Goal: Ask a question

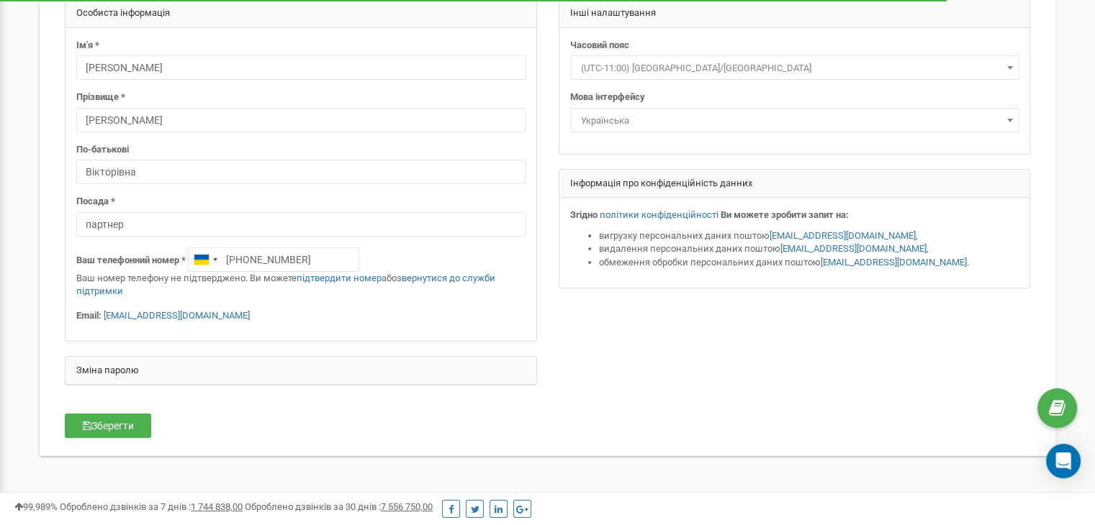
scroll to position [144, 0]
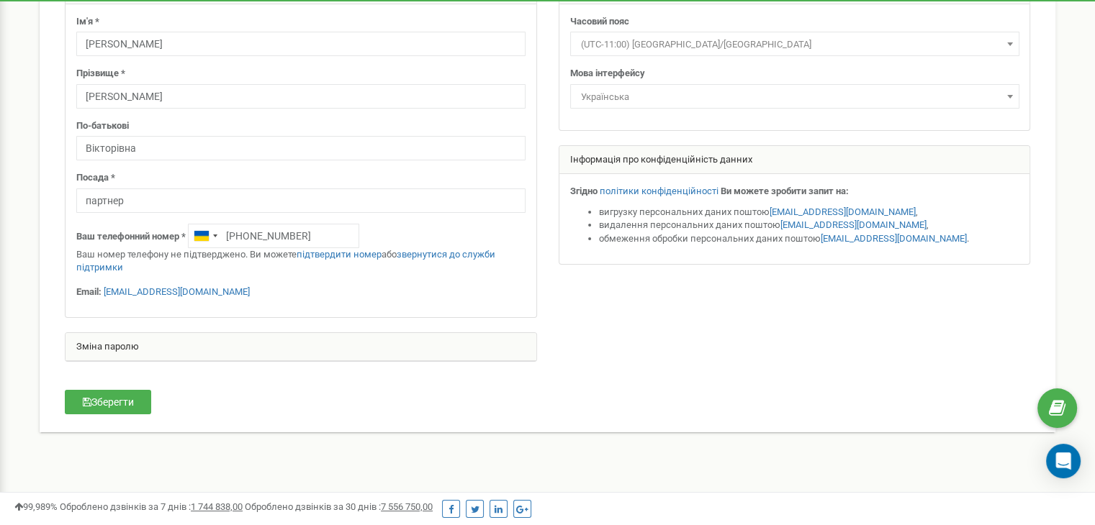
click at [217, 340] on div "Зміна паролю" at bounding box center [301, 347] width 471 height 29
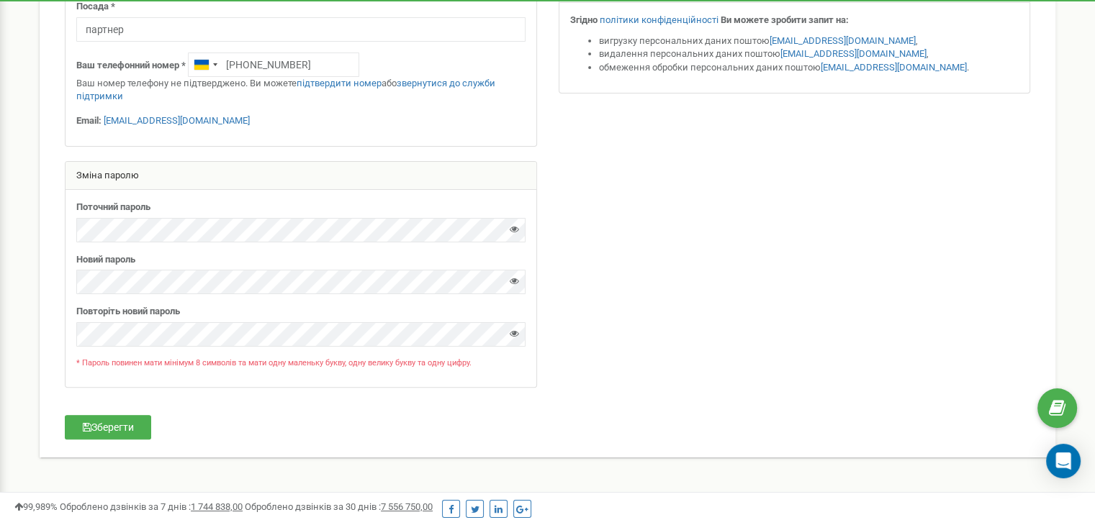
scroll to position [338, 0]
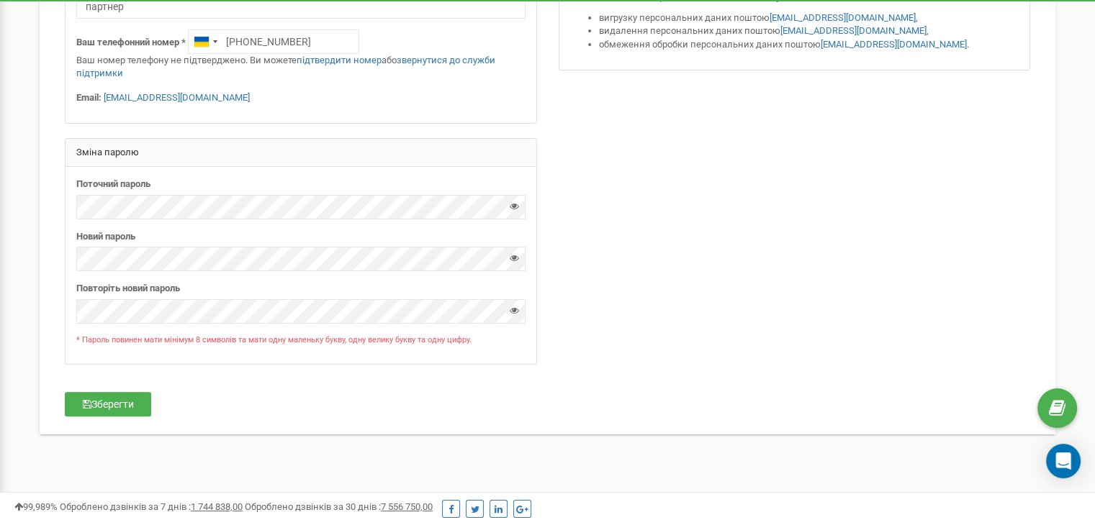
click at [164, 145] on div "Зміна паролю" at bounding box center [301, 153] width 471 height 29
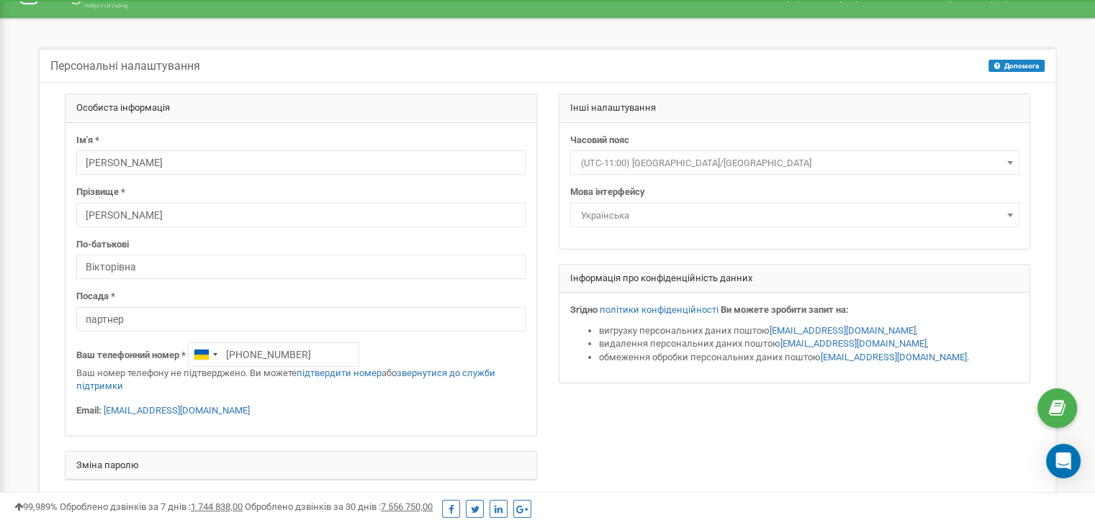
scroll to position [0, 0]
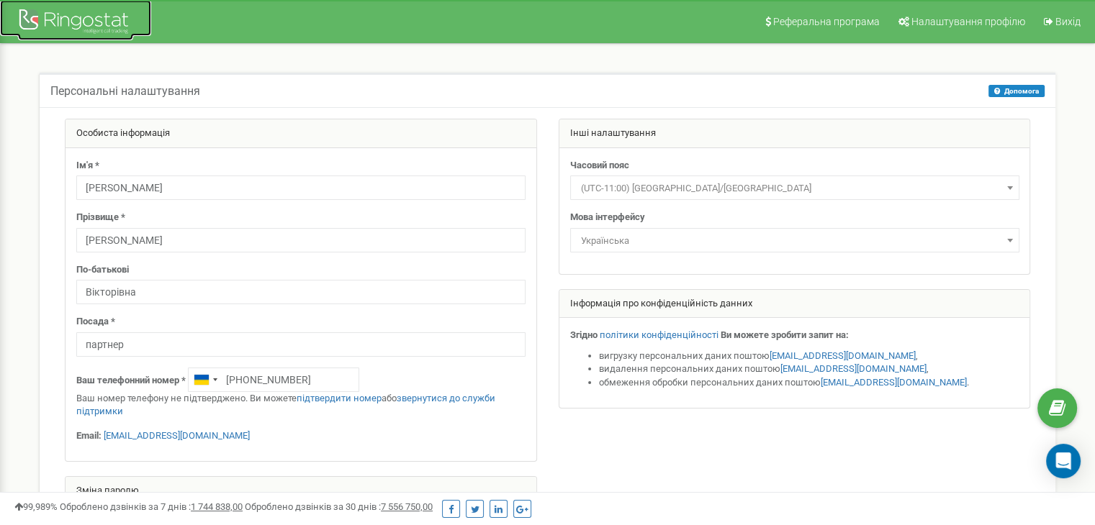
click at [110, 20] on div at bounding box center [75, 23] width 115 height 35
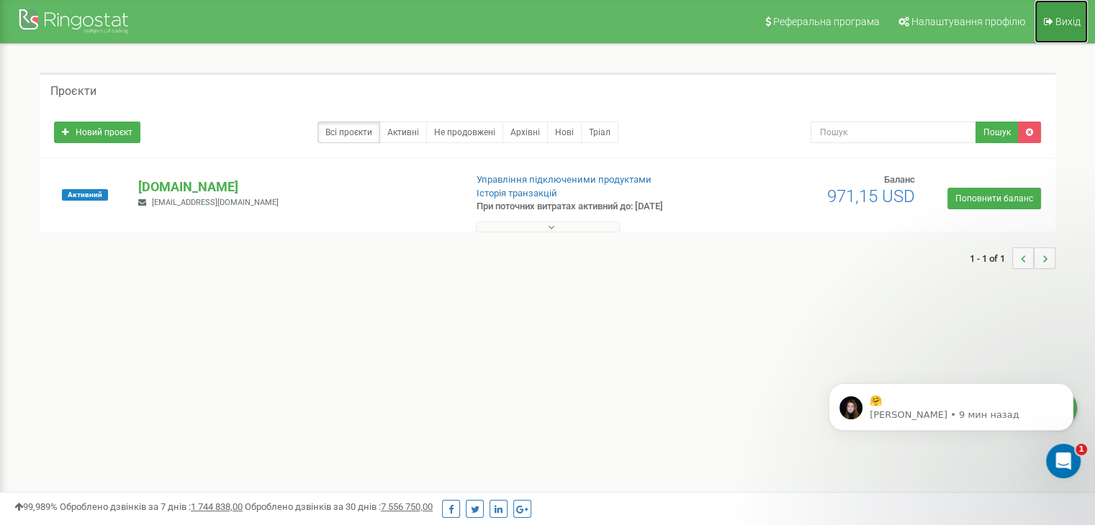
click at [1055, 22] on span "Вихід" at bounding box center [1067, 22] width 25 height 12
click at [1063, 459] on icon "Открыть службу сообщений Intercom" at bounding box center [1063, 462] width 10 height 12
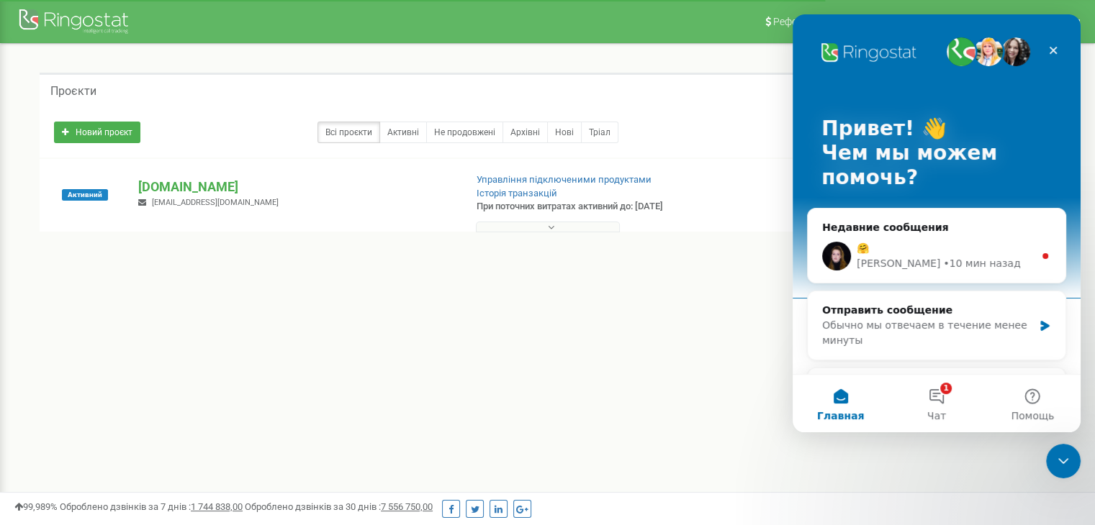
click at [983, 253] on div "🤗" at bounding box center [945, 248] width 177 height 15
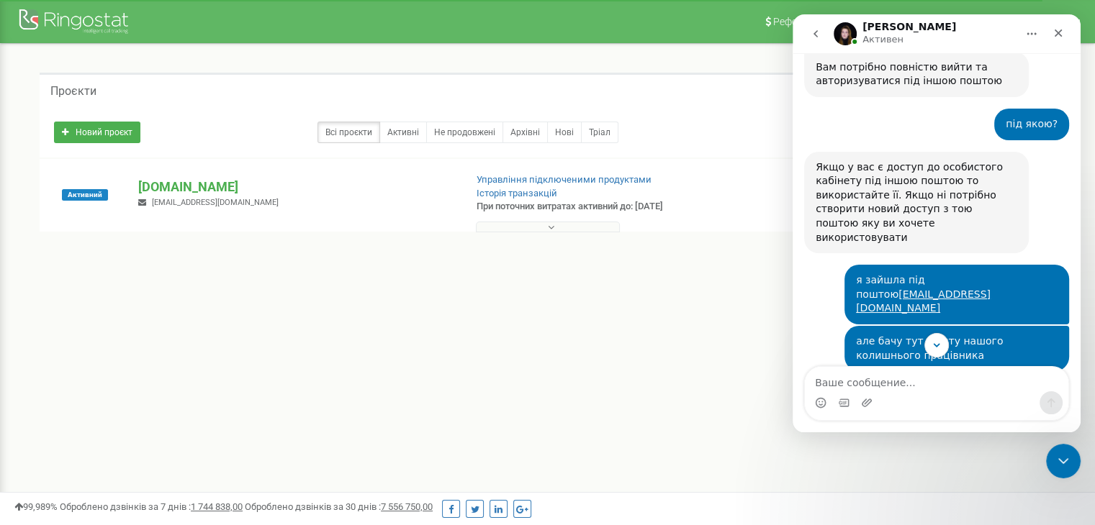
scroll to position [1990, 0]
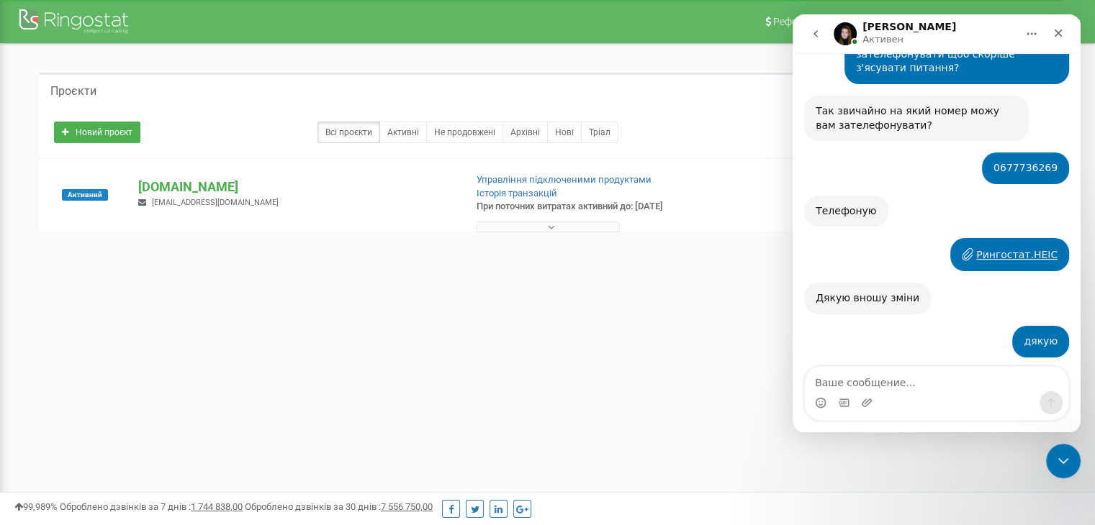
click at [916, 387] on textarea "Ваше сообщение..." at bounding box center [936, 379] width 263 height 24
type textarea "Коли буде змінено пошту Марії?"
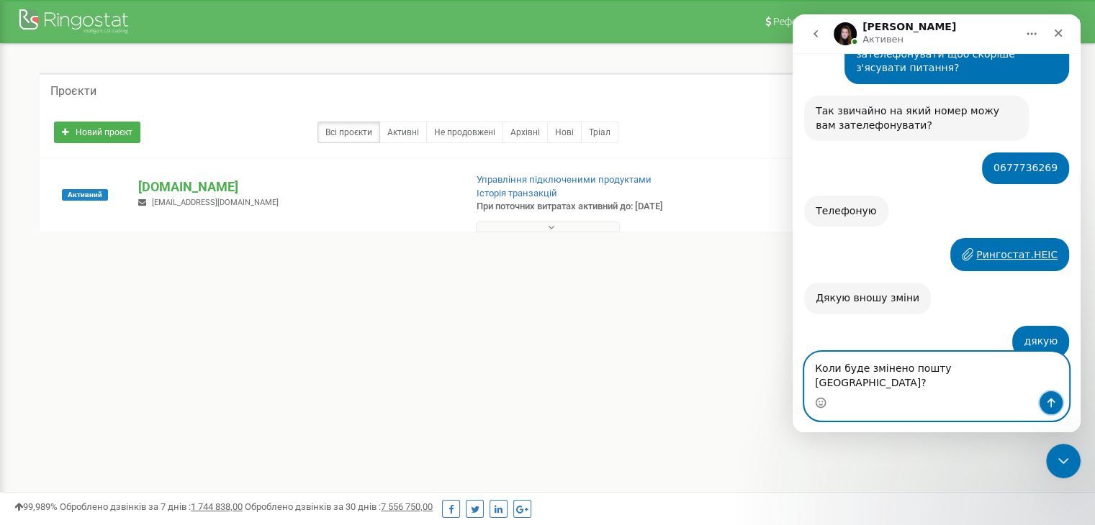
click at [1052, 399] on icon "Отправить сообщение…" at bounding box center [1051, 403] width 8 height 9
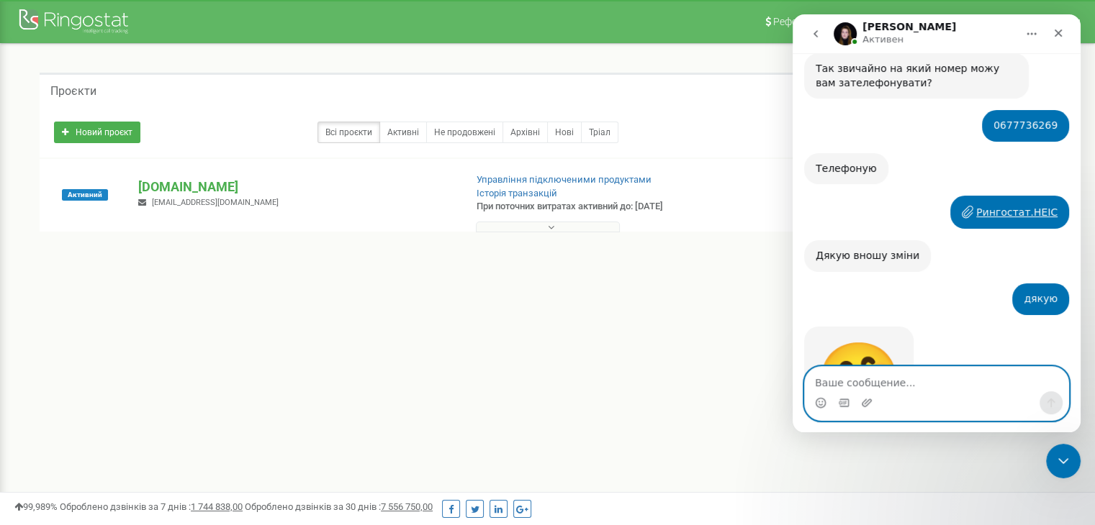
scroll to position [2034, 0]
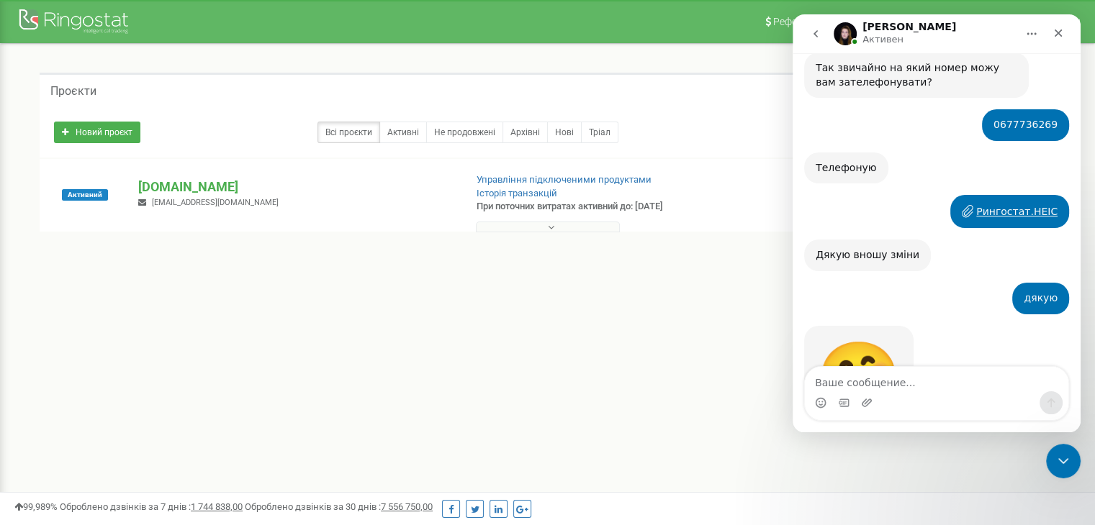
click at [682, 307] on div "Проєкти Новий проєкт Всі проєкти Активні Не продовжені Архівні Нові Тріал Пошук" at bounding box center [547, 178] width 1073 height 269
click at [1057, 27] on div "Закрыть" at bounding box center [1058, 33] width 26 height 26
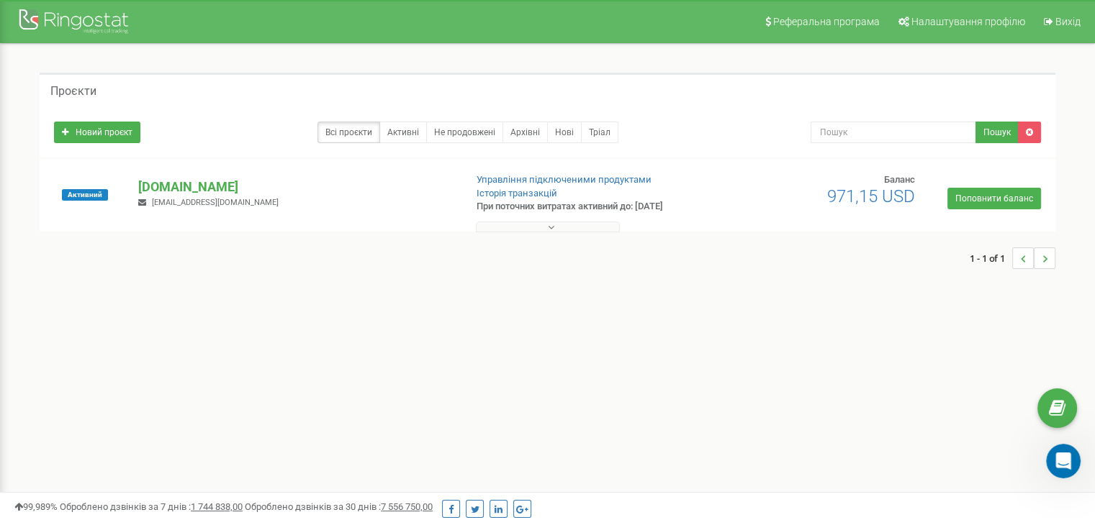
click at [803, 339] on div "Реферальна програма Налаштування профілю Вихід Проєкти Новий проєкт Всі проєкти…" at bounding box center [547, 432] width 1095 height 864
click at [96, 14] on div at bounding box center [75, 23] width 115 height 35
click at [948, 24] on span "Налаштування профілю" at bounding box center [968, 22] width 114 height 12
